Goal: Transaction & Acquisition: Purchase product/service

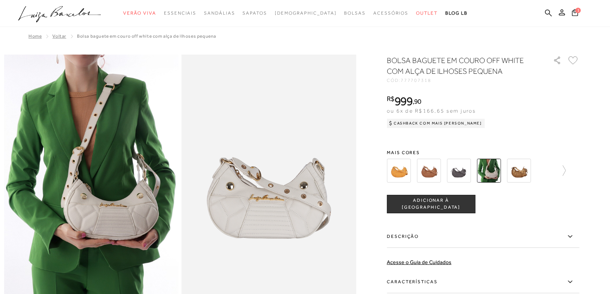
click at [458, 166] on img at bounding box center [459, 171] width 24 height 24
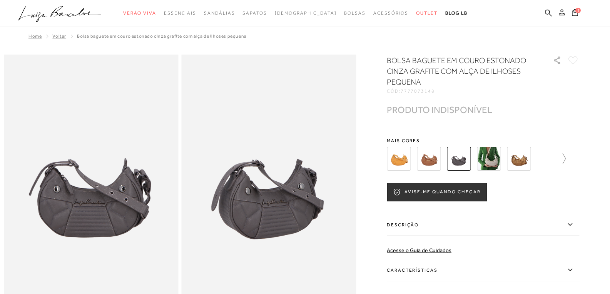
click at [564, 158] on icon at bounding box center [560, 159] width 11 height 11
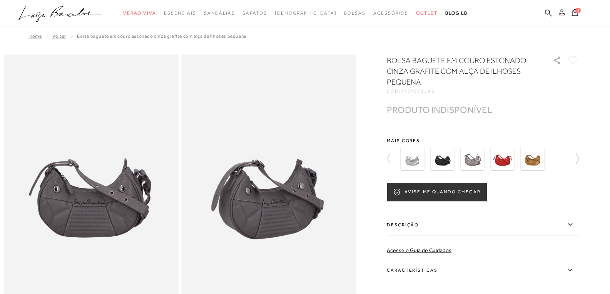
click at [476, 158] on img at bounding box center [472, 159] width 24 height 24
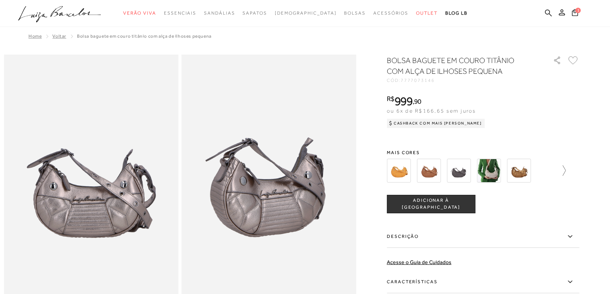
click at [565, 168] on icon at bounding box center [560, 170] width 11 height 11
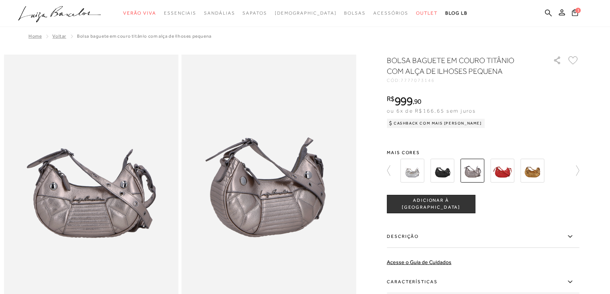
click at [420, 168] on img at bounding box center [412, 171] width 24 height 24
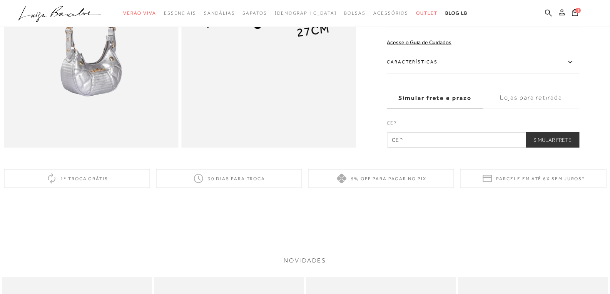
scroll to position [616, 0]
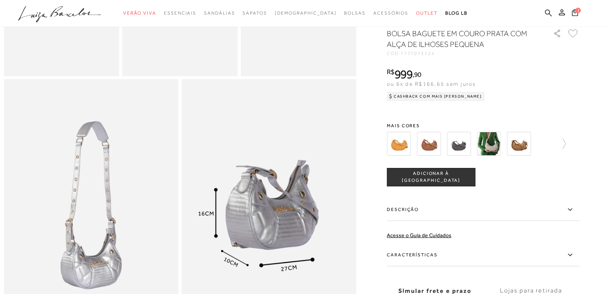
scroll to position [346, 0]
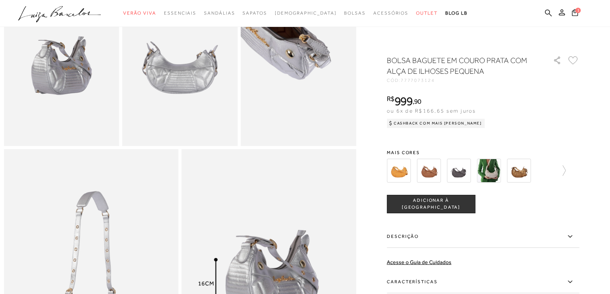
click at [328, 110] on img at bounding box center [271, 16] width 231 height 346
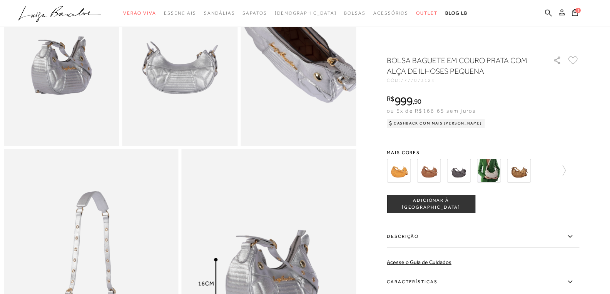
click at [299, 86] on img at bounding box center [299, 39] width 231 height 346
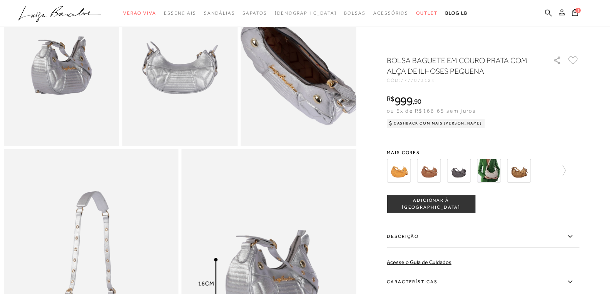
click at [300, 63] on img at bounding box center [299, 61] width 231 height 346
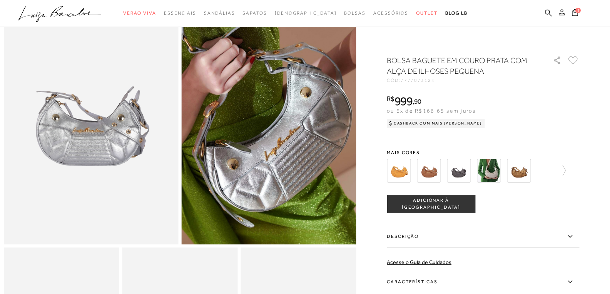
scroll to position [0, 0]
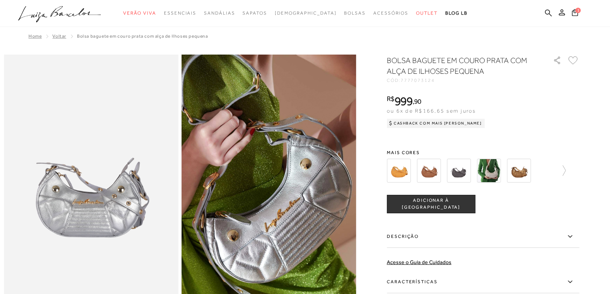
click at [429, 197] on button "ADICIONAR À [GEOGRAPHIC_DATA]" at bounding box center [431, 204] width 89 height 18
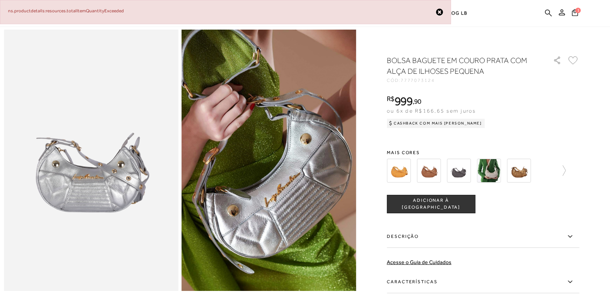
scroll to position [38, 0]
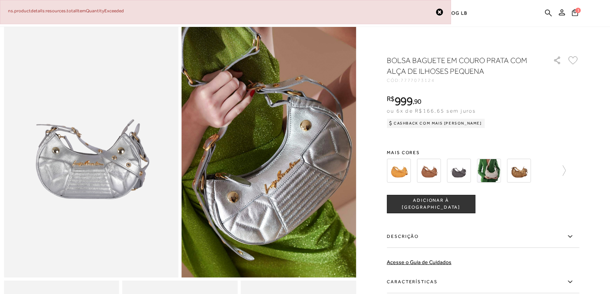
click at [414, 206] on span "ADICIONAR À [GEOGRAPHIC_DATA]" at bounding box center [431, 203] width 88 height 13
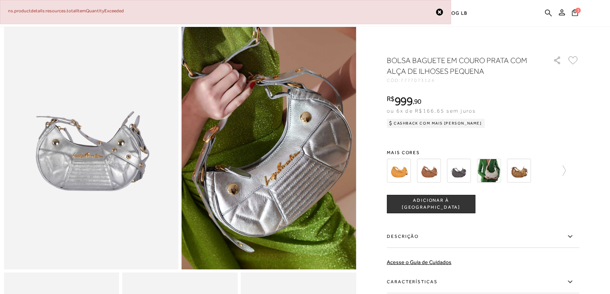
scroll to position [0, 0]
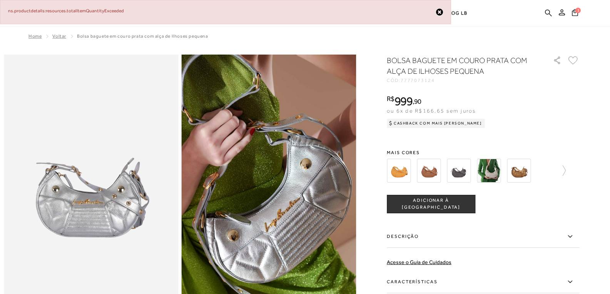
click at [496, 169] on img at bounding box center [489, 171] width 24 height 24
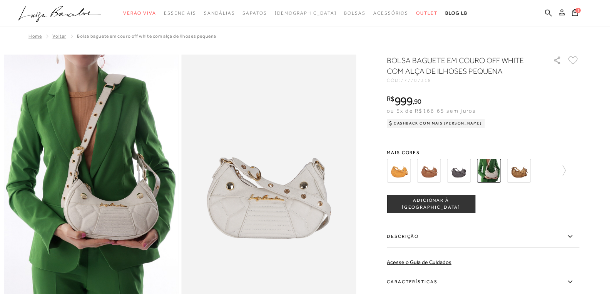
click at [17, 46] on div "Home Voltar BOLSA BAGUETE EM COURO OFF WHITE COM ALÇA DE ILHOSES PEQUENA" at bounding box center [305, 37] width 602 height 20
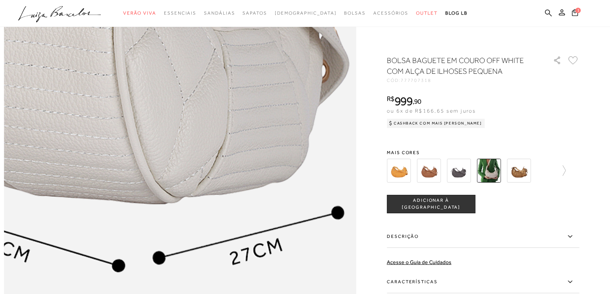
scroll to position [616, 0]
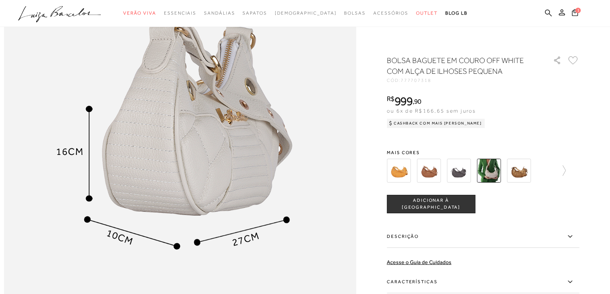
click at [496, 169] on img at bounding box center [489, 171] width 24 height 24
click at [566, 170] on icon at bounding box center [560, 170] width 11 height 11
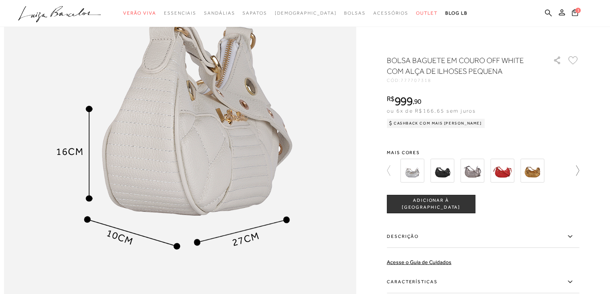
click at [579, 170] on icon at bounding box center [573, 170] width 11 height 11
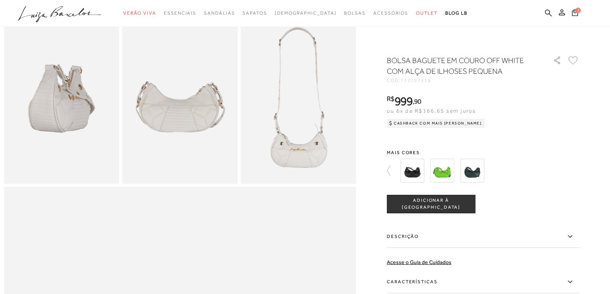
scroll to position [308, 0]
click at [308, 165] on img at bounding box center [298, 98] width 115 height 173
click at [160, 116] on img at bounding box center [179, 98] width 115 height 173
click at [296, 119] on img at bounding box center [298, 98] width 115 height 173
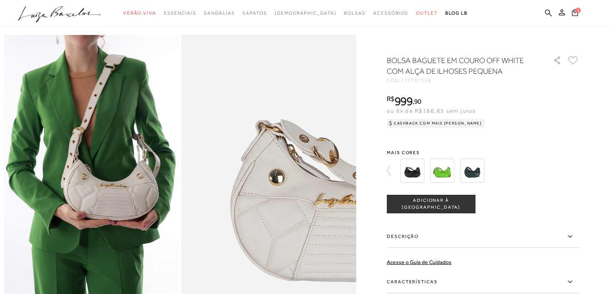
scroll to position [38, 0]
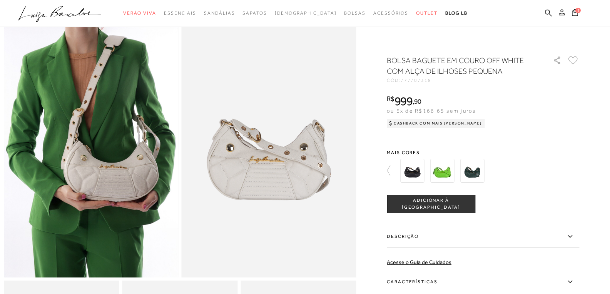
click at [446, 168] on img at bounding box center [442, 171] width 24 height 24
